Goal: Task Accomplishment & Management: Complete application form

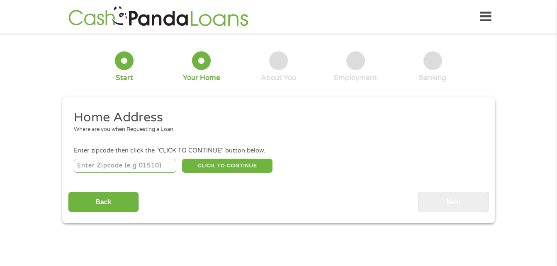
click at [126, 167] on input "number" at bounding box center [125, 166] width 102 height 14
type input "59801"
click at [243, 166] on button "CLICK TO CONTINUE" at bounding box center [227, 166] width 90 height 14
type input "59801"
type input "Missoula"
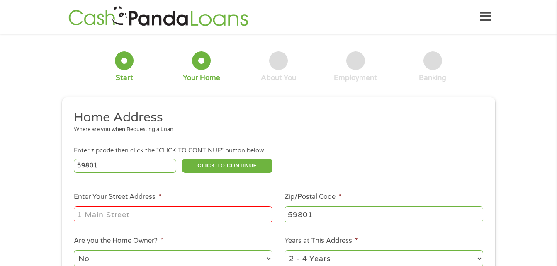
click at [158, 211] on input "Enter Your Street Address *" at bounding box center [173, 214] width 199 height 16
type input "[STREET_ADDRESS][PERSON_NAME]"
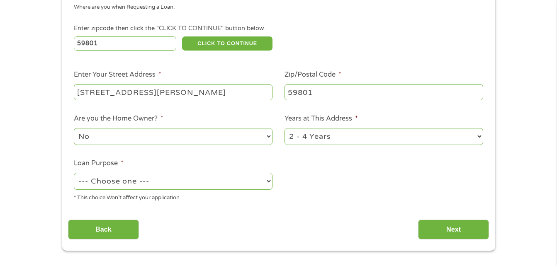
scroll to position [124, 0]
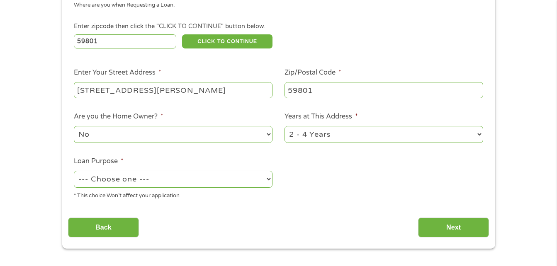
click at [479, 133] on select "1 Year or less 1 - 2 Years 2 - 4 Years Over 4 Years" at bounding box center [383, 134] width 199 height 17
select select "12months"
click at [284, 126] on select "1 Year or less 1 - 2 Years 2 - 4 Years Over 4 Years" at bounding box center [383, 134] width 199 height 17
click at [270, 180] on select "--- Choose one --- Pay Bills Debt Consolidation Home Improvement Major Purchase…" at bounding box center [173, 179] width 199 height 17
select select "medicalexpenses"
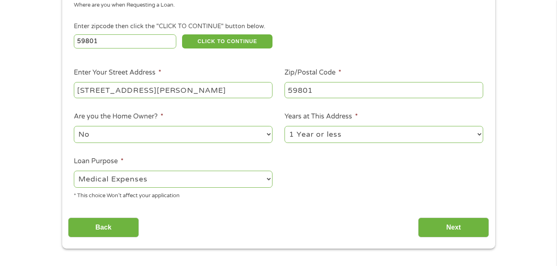
click at [74, 171] on select "--- Choose one --- Pay Bills Debt Consolidation Home Improvement Major Purchase…" at bounding box center [173, 179] width 199 height 17
click at [459, 225] on input "Next" at bounding box center [453, 228] width 71 height 20
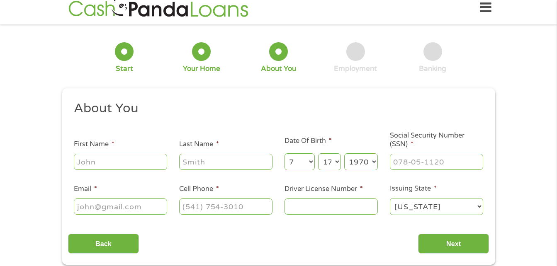
scroll to position [0, 0]
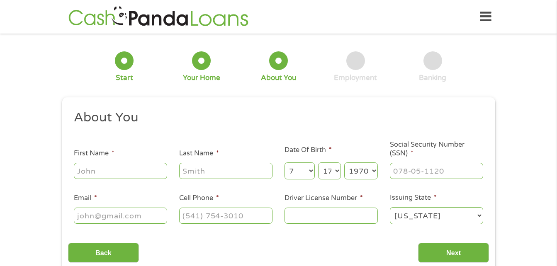
click at [101, 170] on input "First Name *" at bounding box center [120, 171] width 93 height 16
type input "[PERSON_NAME]"
type input "[EMAIL_ADDRESS][DOMAIN_NAME]"
type input "[PHONE_NUMBER]"
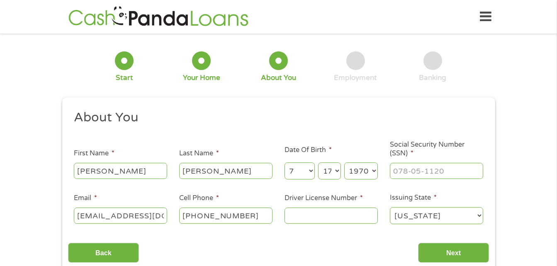
click at [197, 172] on input "[PERSON_NAME]" at bounding box center [225, 171] width 93 height 16
type input "[PERSON_NAME]"
click at [426, 174] on input "___-__-____" at bounding box center [436, 171] width 93 height 16
type input "479-02-4864"
click at [350, 221] on input "Driver License Number *" at bounding box center [330, 216] width 93 height 16
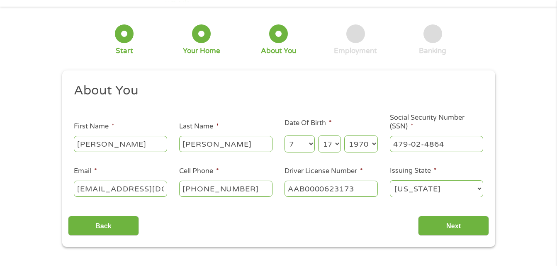
scroll to position [41, 0]
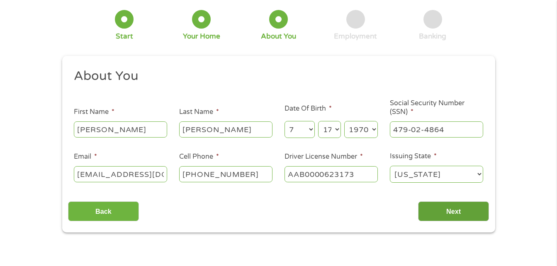
type input "AAB0000623173"
click at [462, 214] on input "Next" at bounding box center [453, 211] width 71 height 20
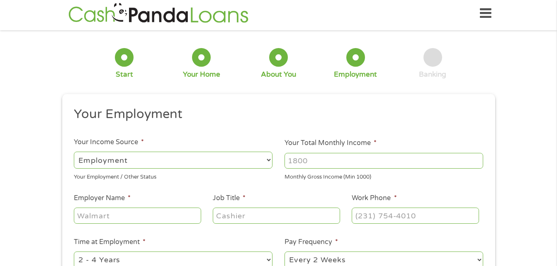
scroll to position [0, 0]
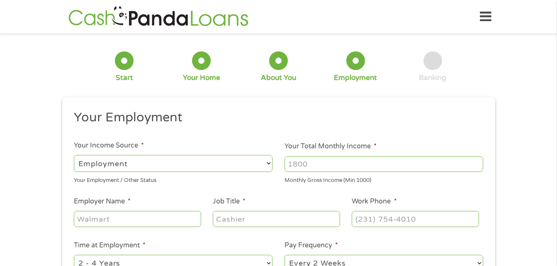
click at [315, 165] on input "Your Total Monthly Income *" at bounding box center [383, 164] width 199 height 16
type input "1900"
click at [145, 223] on input "Employer Name *" at bounding box center [137, 219] width 127 height 16
type input "r"
type input "Rocky Mountian Bio"
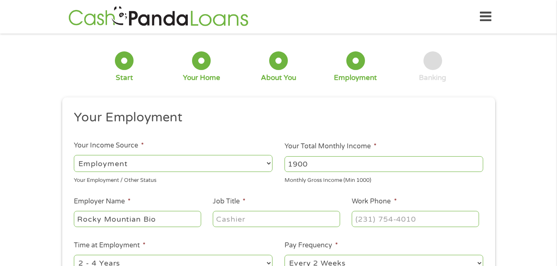
click at [282, 224] on input "Job Title *" at bounding box center [276, 219] width 127 height 16
type input "Customer Service"
click at [383, 217] on input "(___) ___-____" at bounding box center [415, 219] width 127 height 16
type input "[PHONE_NUMBER]"
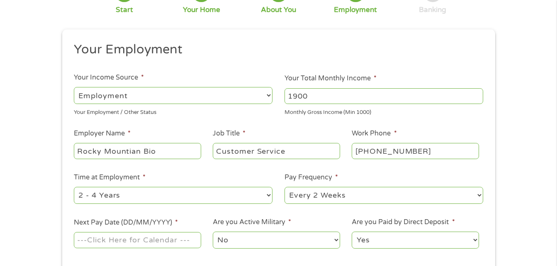
scroll to position [83, 0]
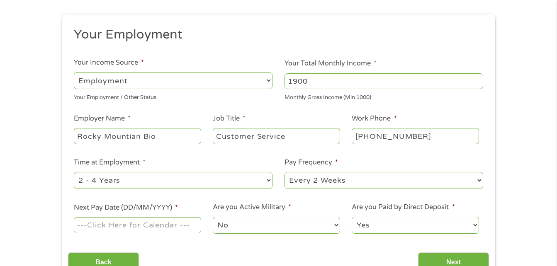
click at [270, 180] on select "--- Choose one --- 1 Year or less 1 - 2 Years 2 - 4 Years Over 4 Years" at bounding box center [173, 180] width 199 height 17
select select "12months"
click at [74, 172] on select "--- Choose one --- 1 Year or less 1 - 2 Years 2 - 4 Years Over 4 Years" at bounding box center [173, 180] width 199 height 17
click at [479, 180] on select "--- Choose one --- Every 2 Weeks Every Week Monthly Semi-Monthly" at bounding box center [383, 180] width 199 height 17
select select "semimonthly"
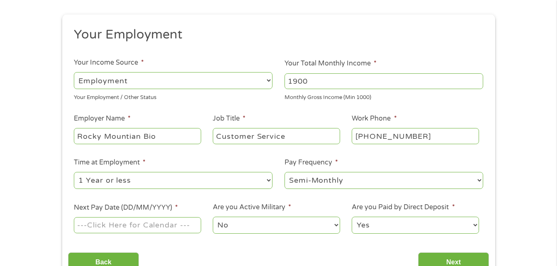
click at [284, 172] on select "--- Choose one --- Every 2 Weeks Every Week Monthly Semi-Monthly" at bounding box center [383, 180] width 199 height 17
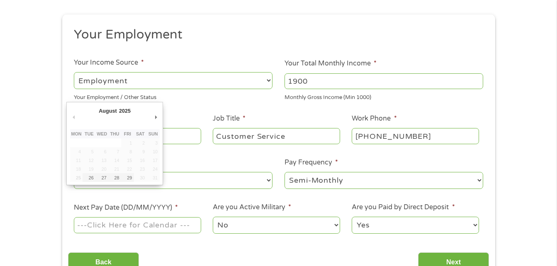
click at [191, 230] on input "Next Pay Date (DD/MM/YYYY) *" at bounding box center [137, 225] width 127 height 16
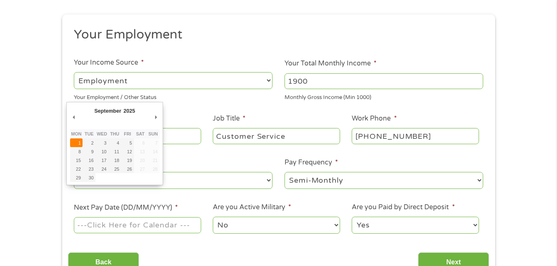
type input "[DATE]"
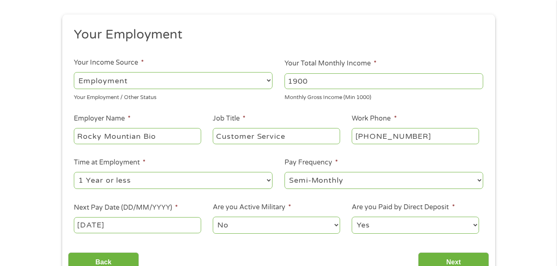
scroll to position [124, 0]
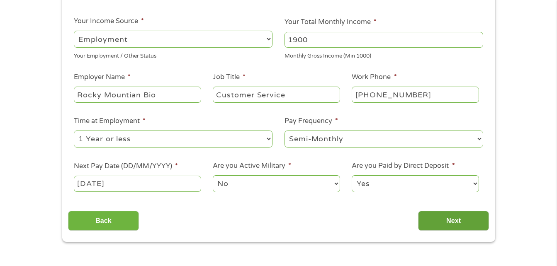
click at [441, 219] on input "Next" at bounding box center [453, 221] width 71 height 20
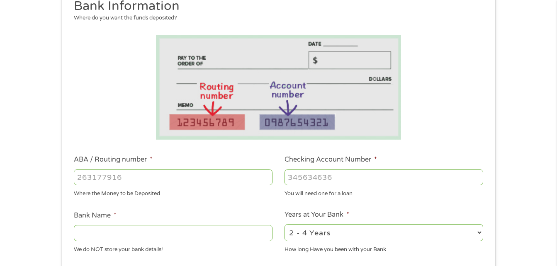
scroll to position [166, 0]
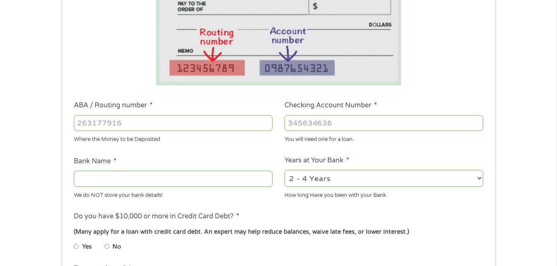
click at [131, 124] on input "ABA / Routing number *" at bounding box center [173, 123] width 199 height 16
type input "292977899"
type input "MISSOULA FEDERAL CREDIT UN"
type input "292977899"
click at [360, 112] on li "Checking Account Number * You will need one for a loan." at bounding box center [384, 121] width 211 height 43
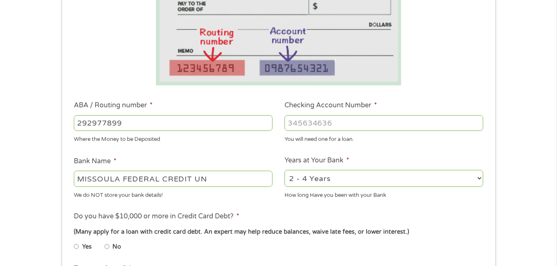
click at [360, 118] on input "Checking Account Number *" at bounding box center [383, 123] width 199 height 16
type input "103620439154"
click at [243, 182] on input "MISSOULA FEDERAL CREDIT UN" at bounding box center [173, 179] width 199 height 16
type input "M"
type input "Clearwater Credit Union"
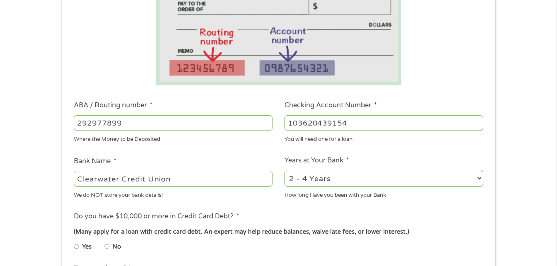
click at [477, 177] on select "2 - 4 Years 6 - 12 Months 1 - 2 Years Over 4 Years" at bounding box center [383, 178] width 199 height 17
select select "12months"
click at [284, 170] on select "2 - 4 Years 6 - 12 Months 1 - 2 Years Over 4 Years" at bounding box center [383, 178] width 199 height 17
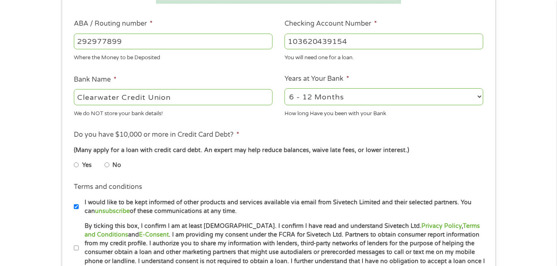
scroll to position [249, 0]
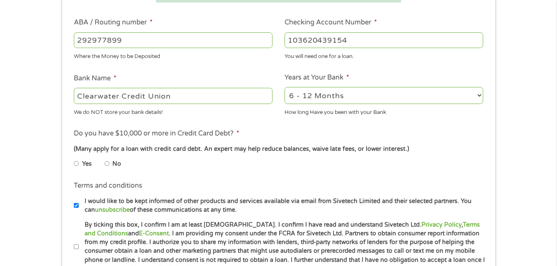
click at [115, 166] on label "No" at bounding box center [116, 164] width 9 height 9
click at [109, 166] on input "No" at bounding box center [106, 163] width 5 height 13
radio input "true"
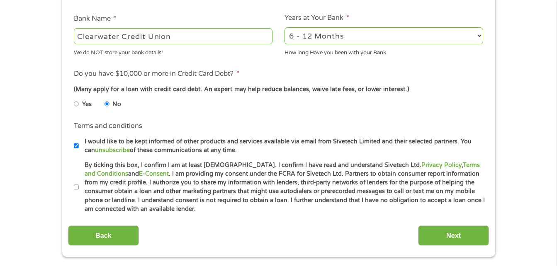
scroll to position [332, 0]
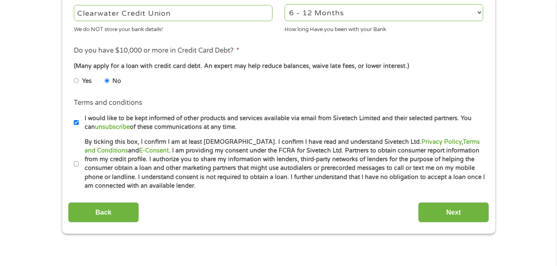
click at [78, 162] on input "By ticking this box, I confirm I am at least [DEMOGRAPHIC_DATA]. I confirm I ha…" at bounding box center [76, 164] width 5 height 13
checkbox input "true"
click at [444, 209] on input "Next" at bounding box center [453, 212] width 71 height 20
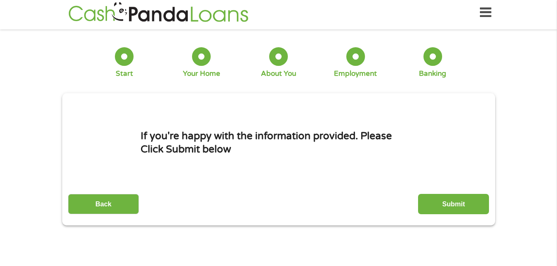
scroll to position [0, 0]
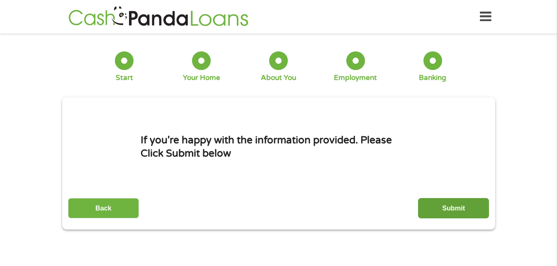
click at [461, 210] on input "Submit" at bounding box center [453, 208] width 71 height 20
